Goal: Task Accomplishment & Management: Use online tool/utility

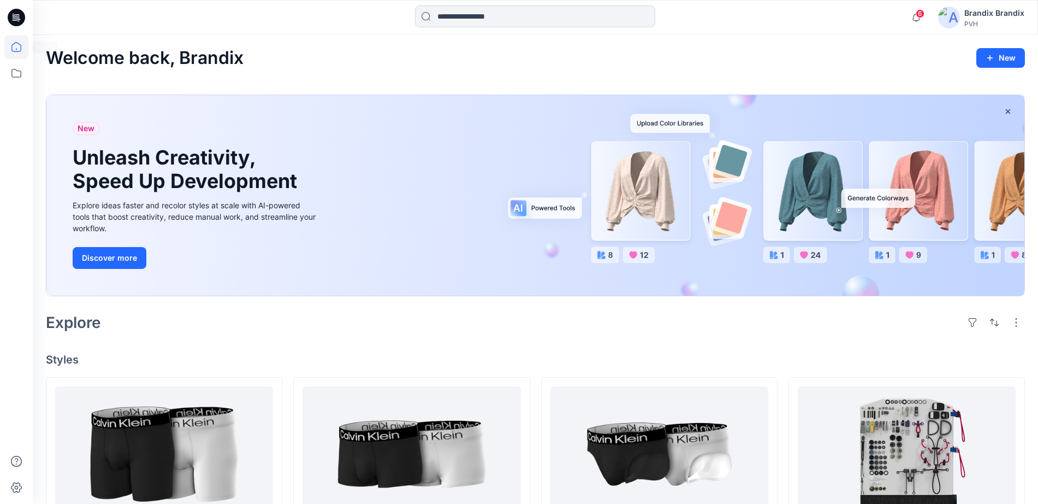
click at [21, 18] on icon at bounding box center [16, 17] width 17 height 17
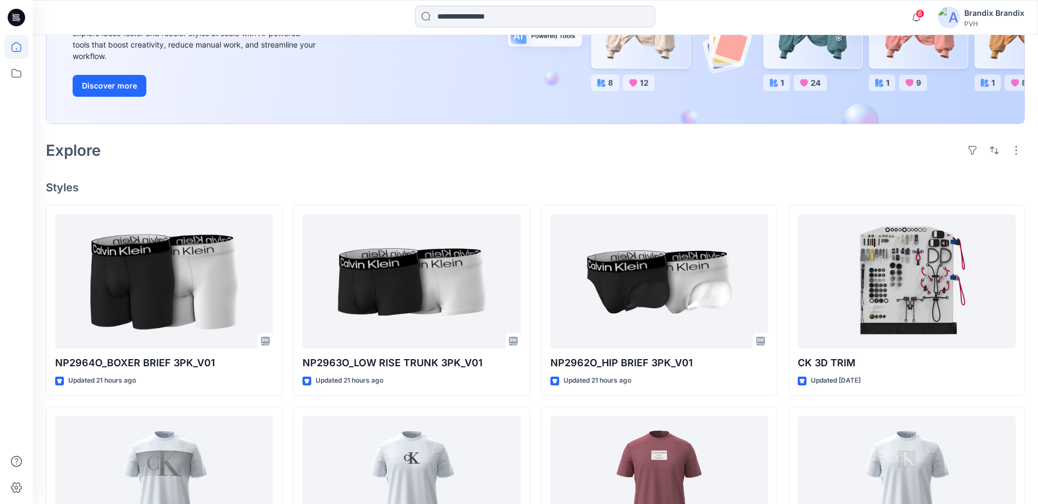
scroll to position [205, 0]
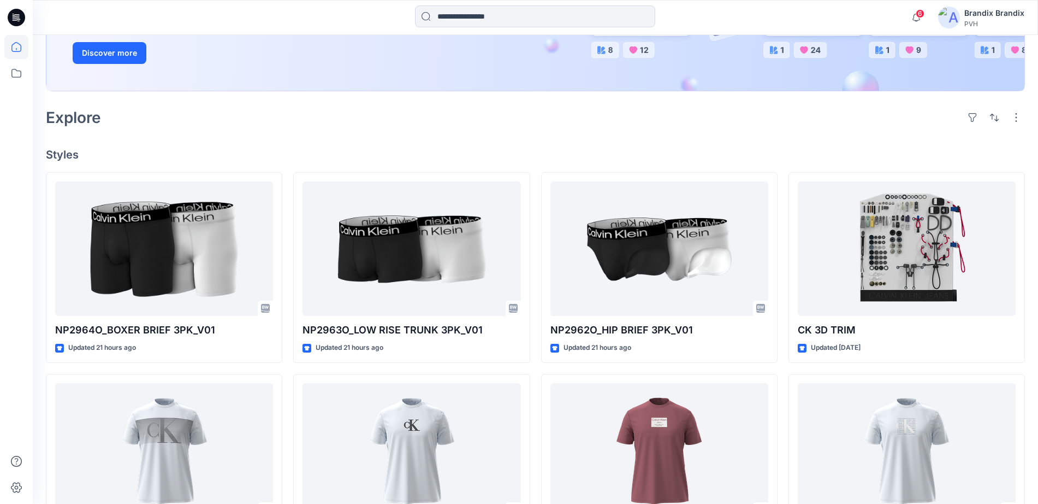
click at [11, 12] on icon at bounding box center [16, 17] width 17 height 17
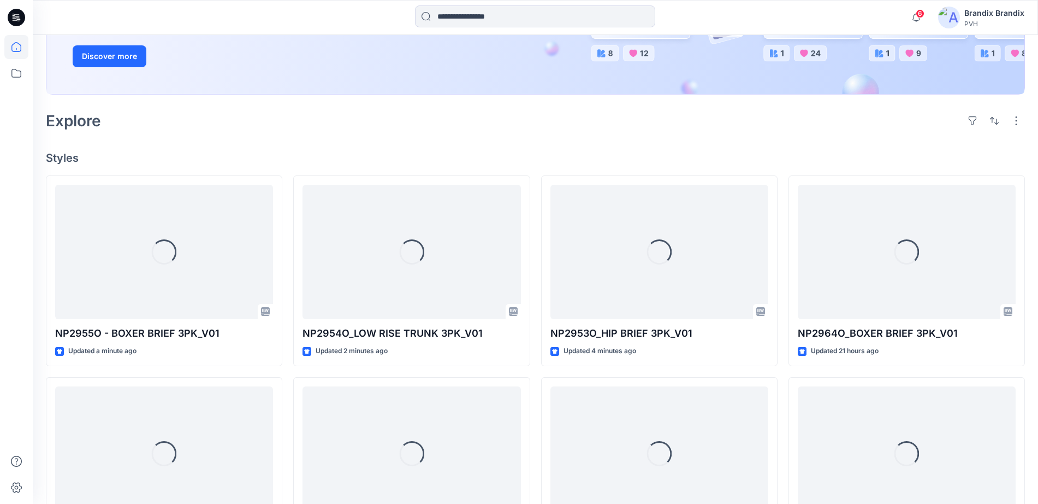
scroll to position [205, 0]
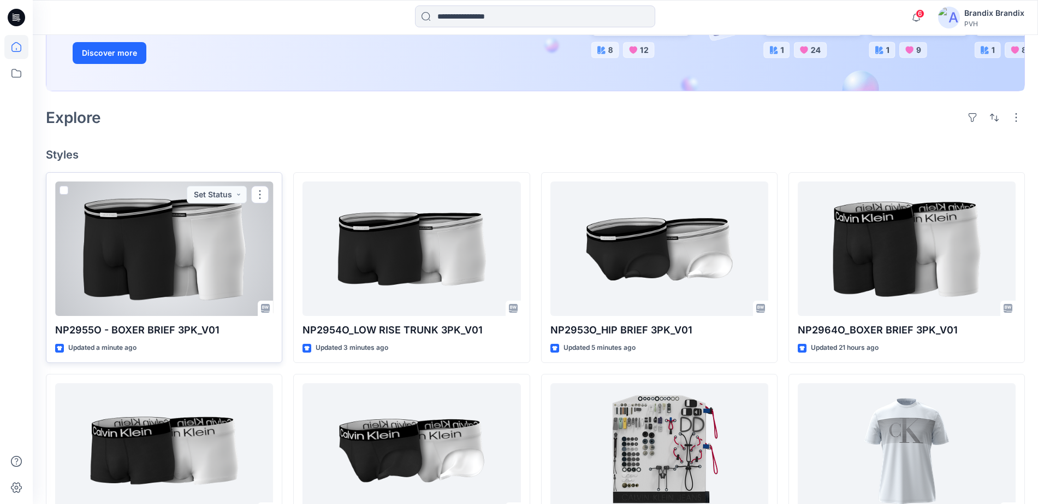
click at [216, 273] on div at bounding box center [164, 248] width 218 height 134
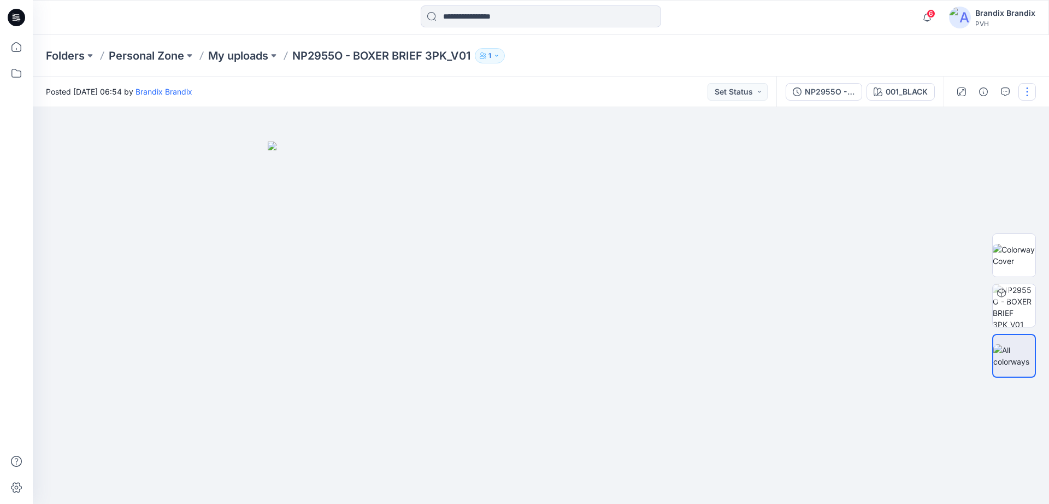
click at [1031, 98] on button "button" at bounding box center [1026, 91] width 17 height 17
click at [962, 150] on p "Edit" at bounding box center [957, 147] width 14 height 11
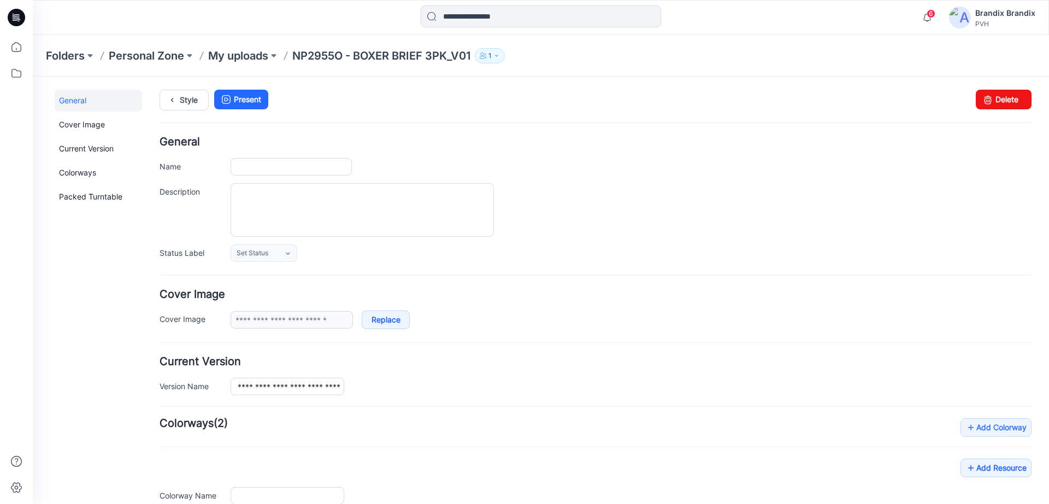
type input "**********"
type input "*********"
type input "**********"
click at [999, 97] on link "Delete" at bounding box center [1003, 100] width 56 height 20
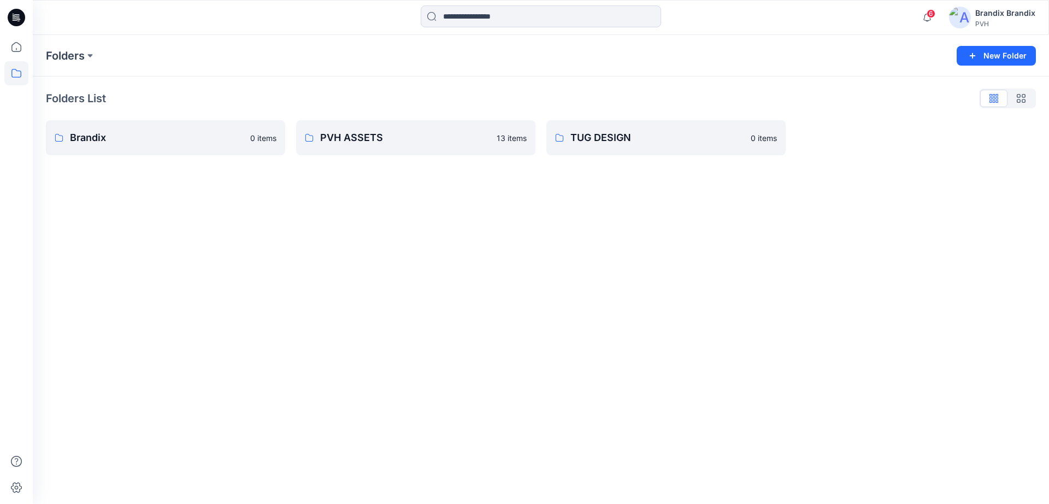
click at [19, 14] on icon at bounding box center [16, 17] width 17 height 17
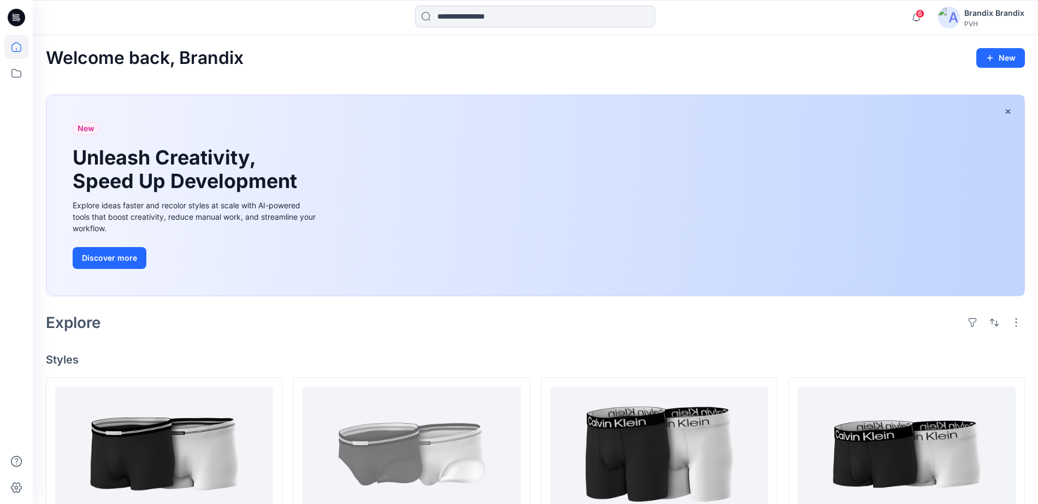
scroll to position [137, 0]
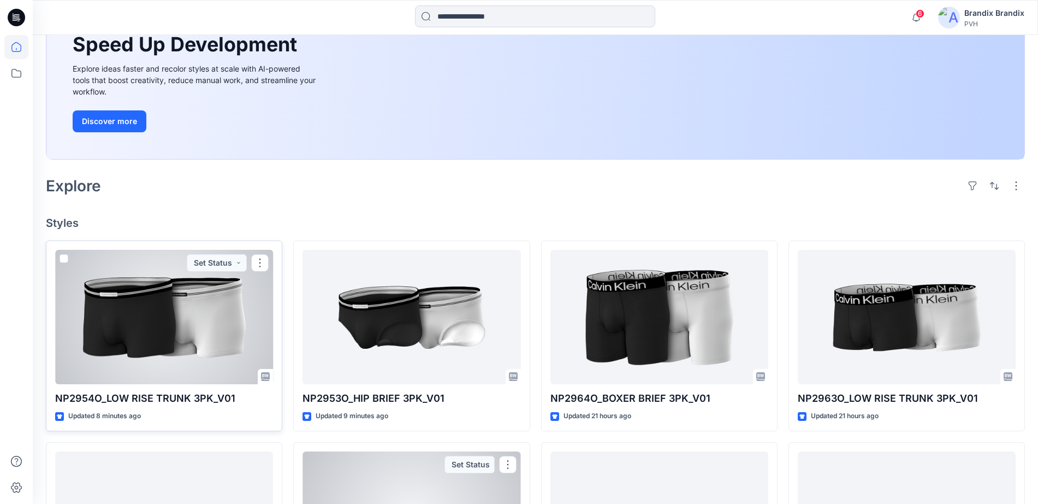
click at [168, 283] on div at bounding box center [164, 317] width 218 height 134
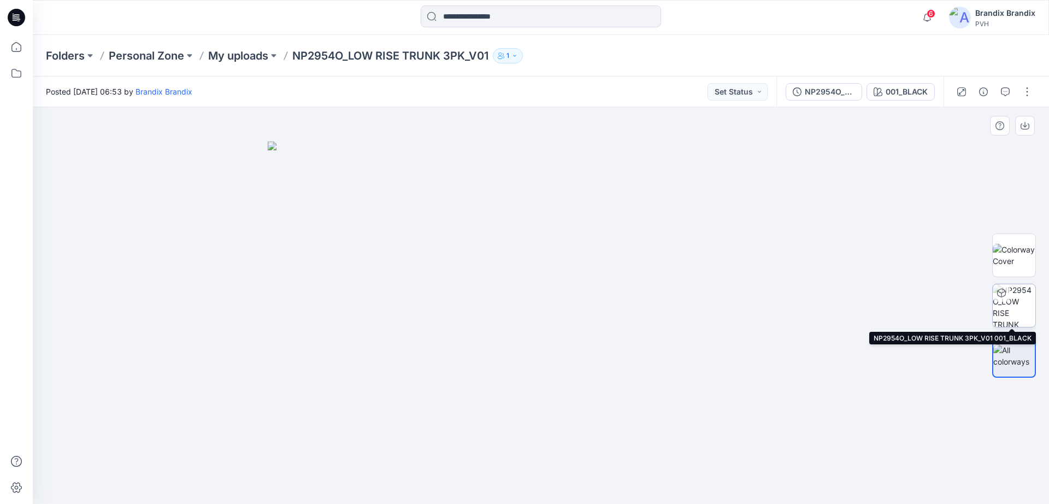
click at [1013, 310] on img at bounding box center [1013, 305] width 43 height 43
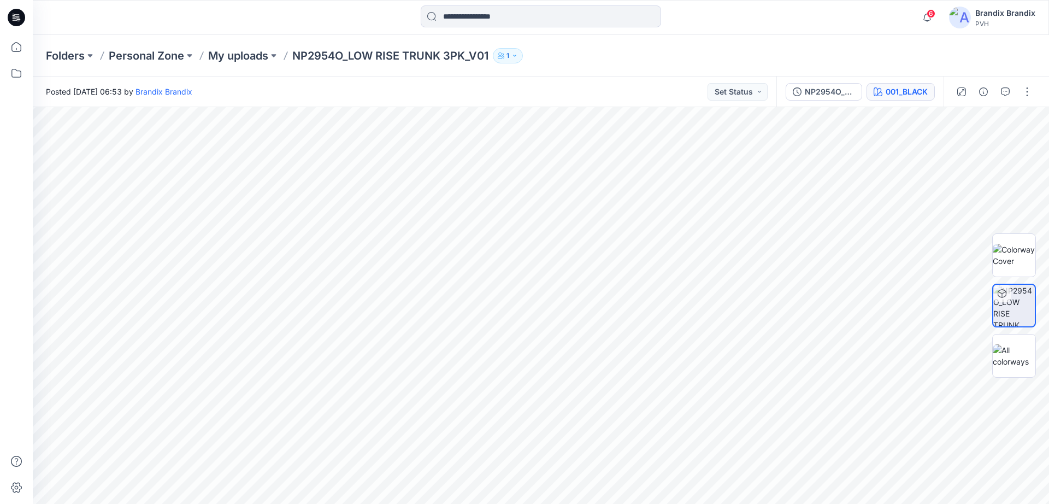
click at [898, 97] on div "001_BLACK" at bounding box center [906, 92] width 42 height 12
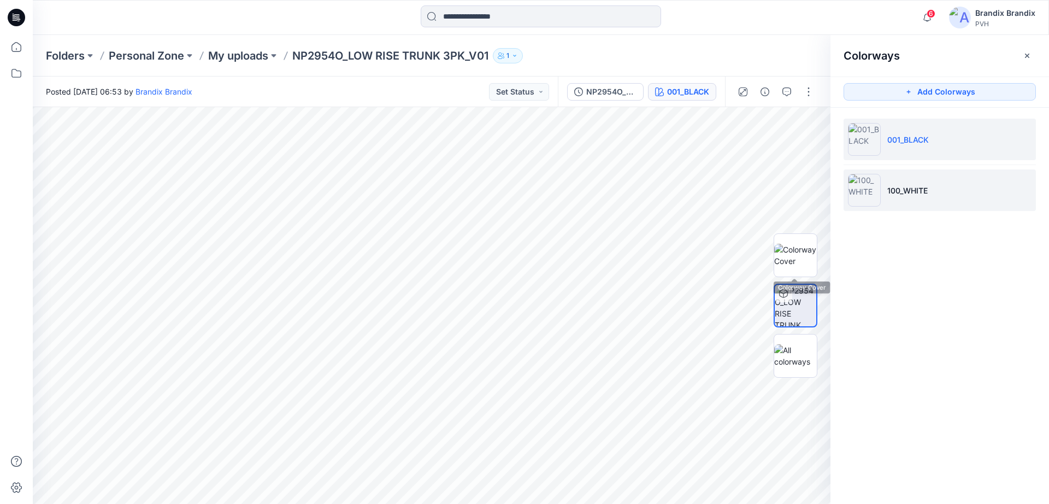
click at [884, 185] on li "100_WHITE" at bounding box center [939, 190] width 192 height 42
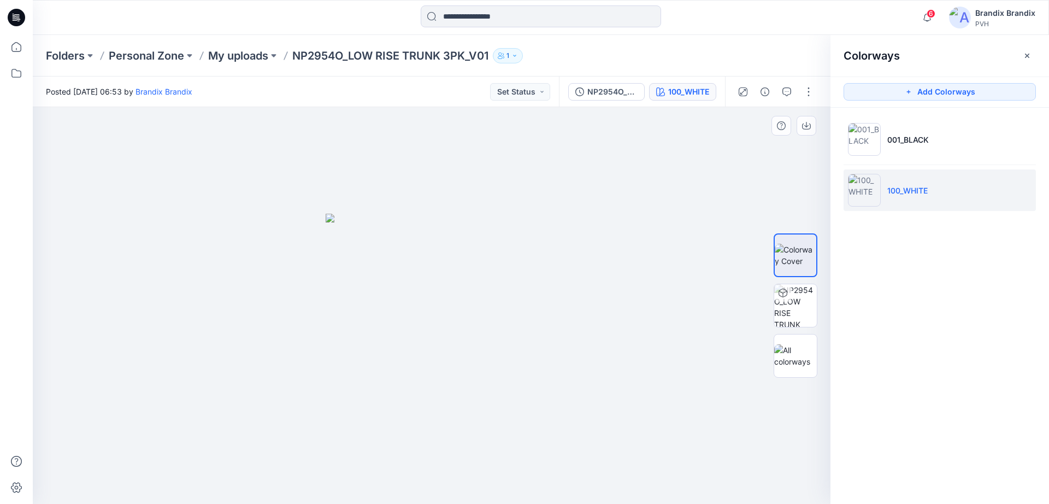
drag, startPoint x: 495, startPoint y: 350, endPoint x: 498, endPoint y: 362, distance: 11.8
click at [498, 362] on img at bounding box center [431, 359] width 212 height 290
click at [797, 307] on img at bounding box center [795, 305] width 43 height 43
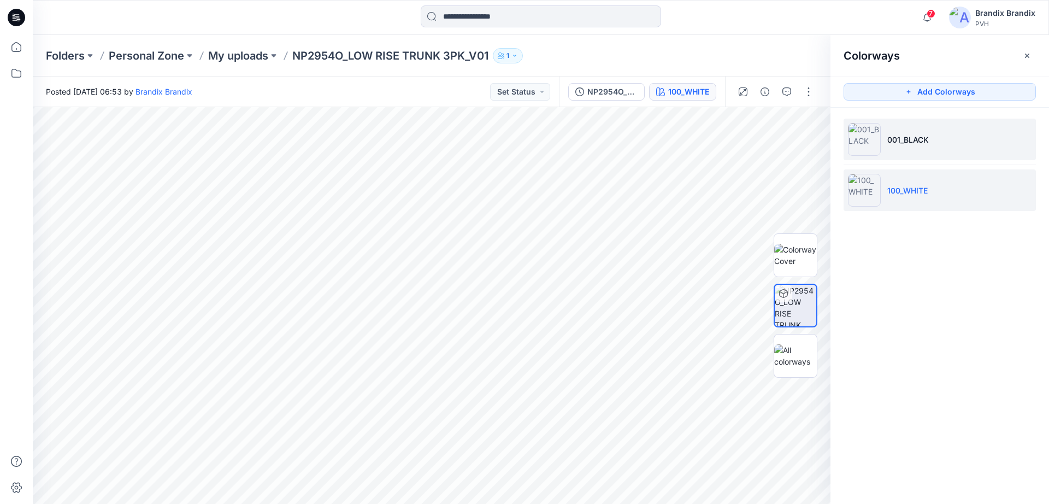
click at [937, 132] on li "001_BLACK" at bounding box center [939, 140] width 192 height 42
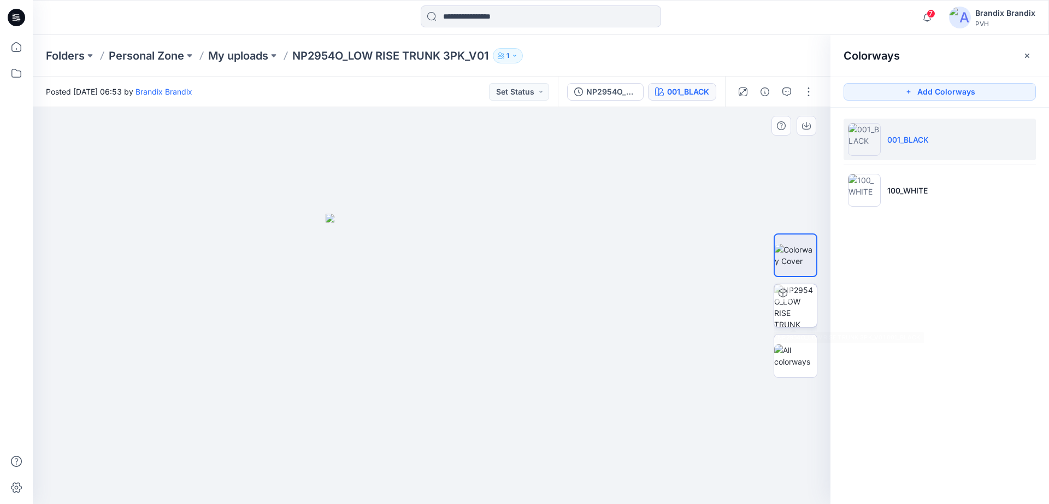
click at [800, 311] on img at bounding box center [795, 305] width 43 height 43
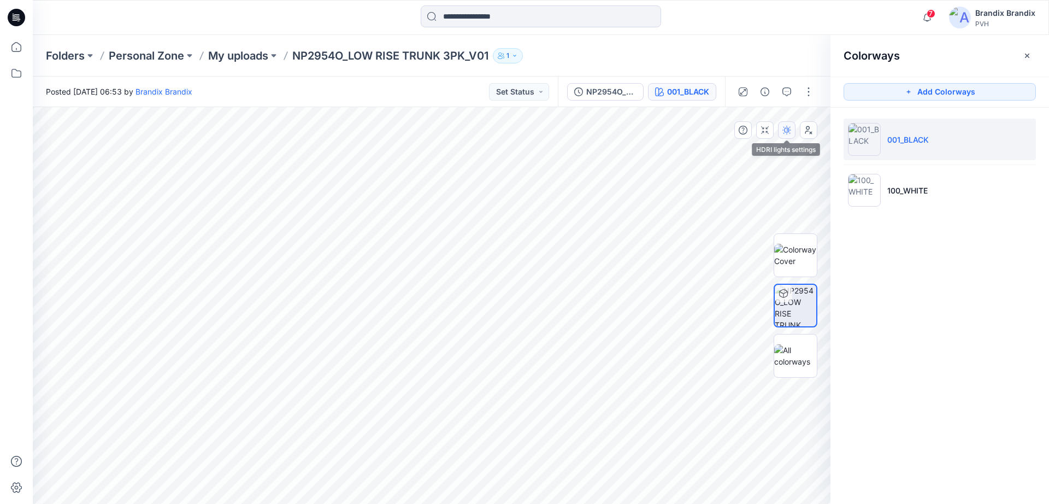
click at [783, 127] on icon "button" at bounding box center [786, 130] width 9 height 9
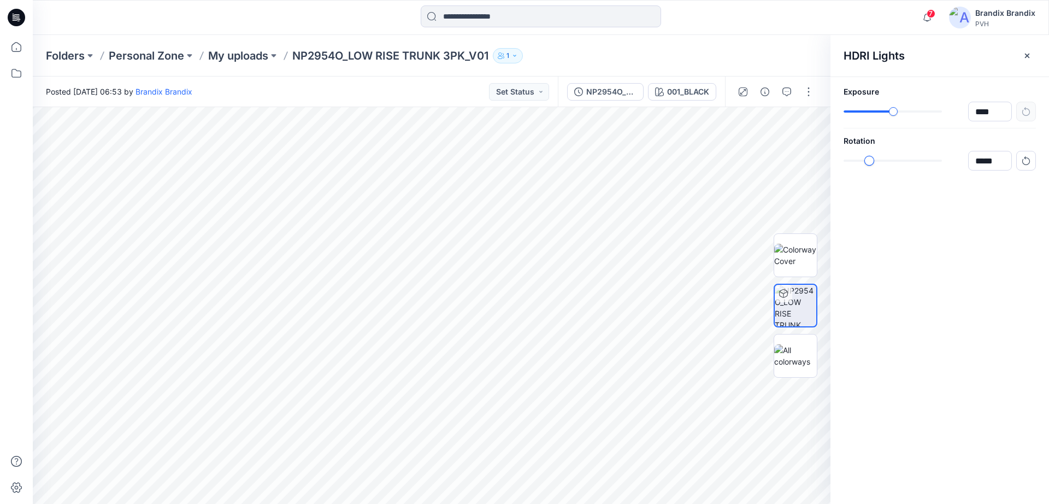
type input "*****"
click at [864, 168] on div "*****" at bounding box center [939, 161] width 192 height 20
click at [808, 256] on img at bounding box center [795, 255] width 43 height 23
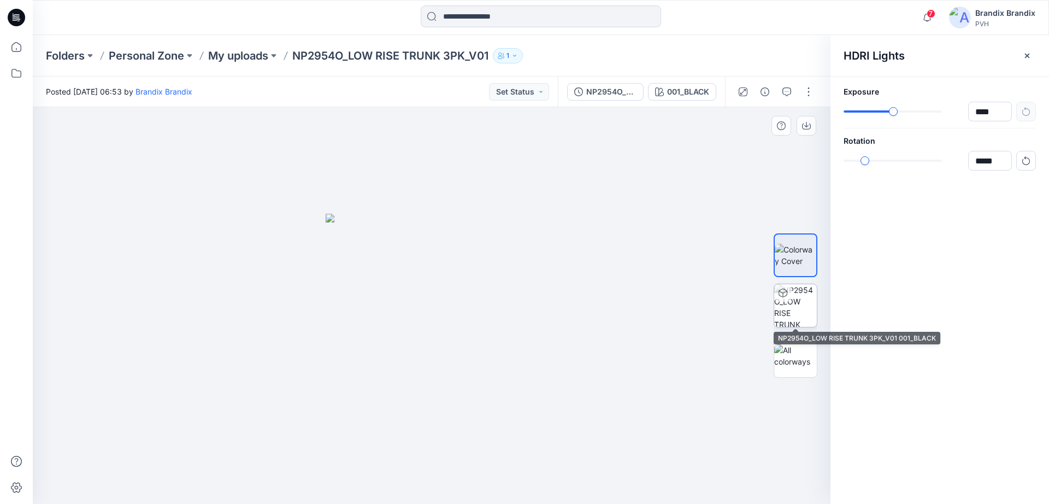
click at [789, 313] on img at bounding box center [795, 305] width 43 height 43
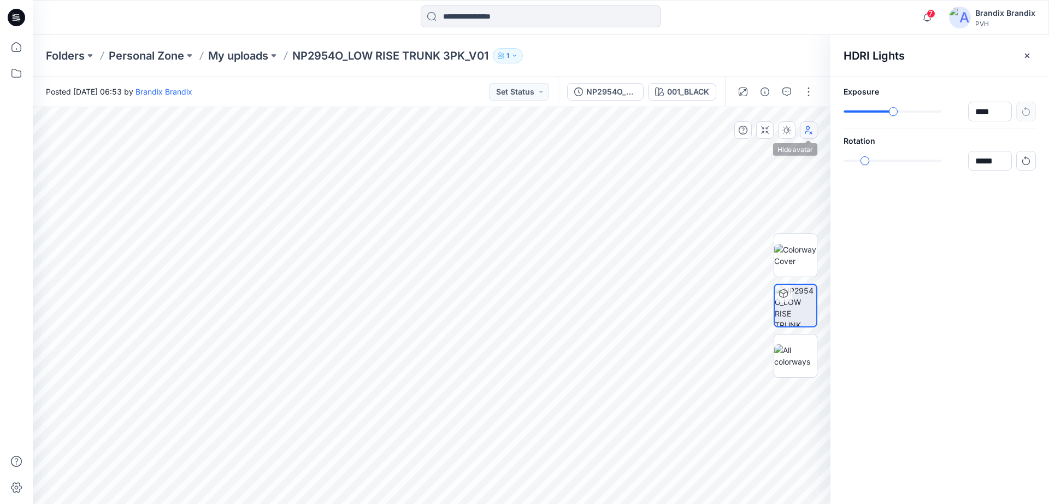
click at [804, 138] on button "button" at bounding box center [808, 129] width 17 height 17
click at [9, 19] on icon at bounding box center [16, 17] width 17 height 17
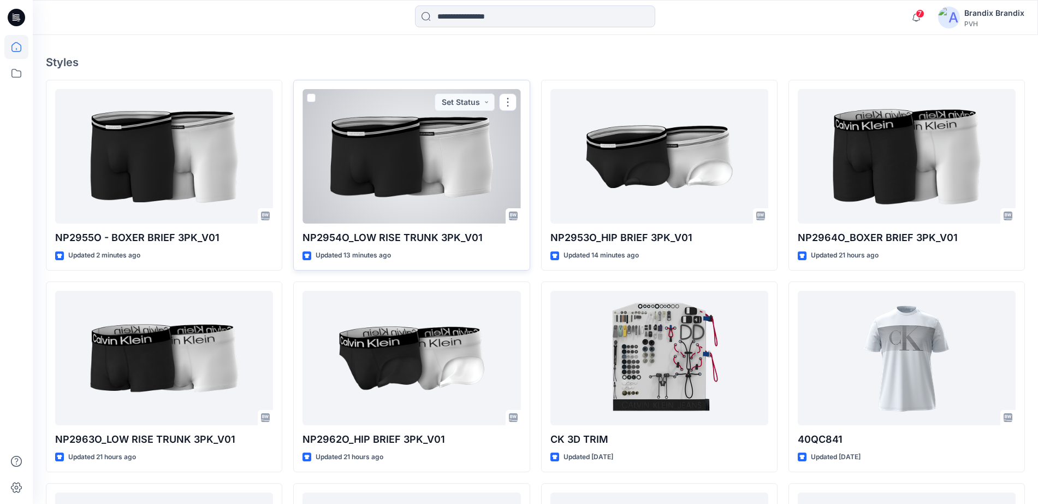
scroll to position [273, 0]
